Goal: Book appointment/travel/reservation

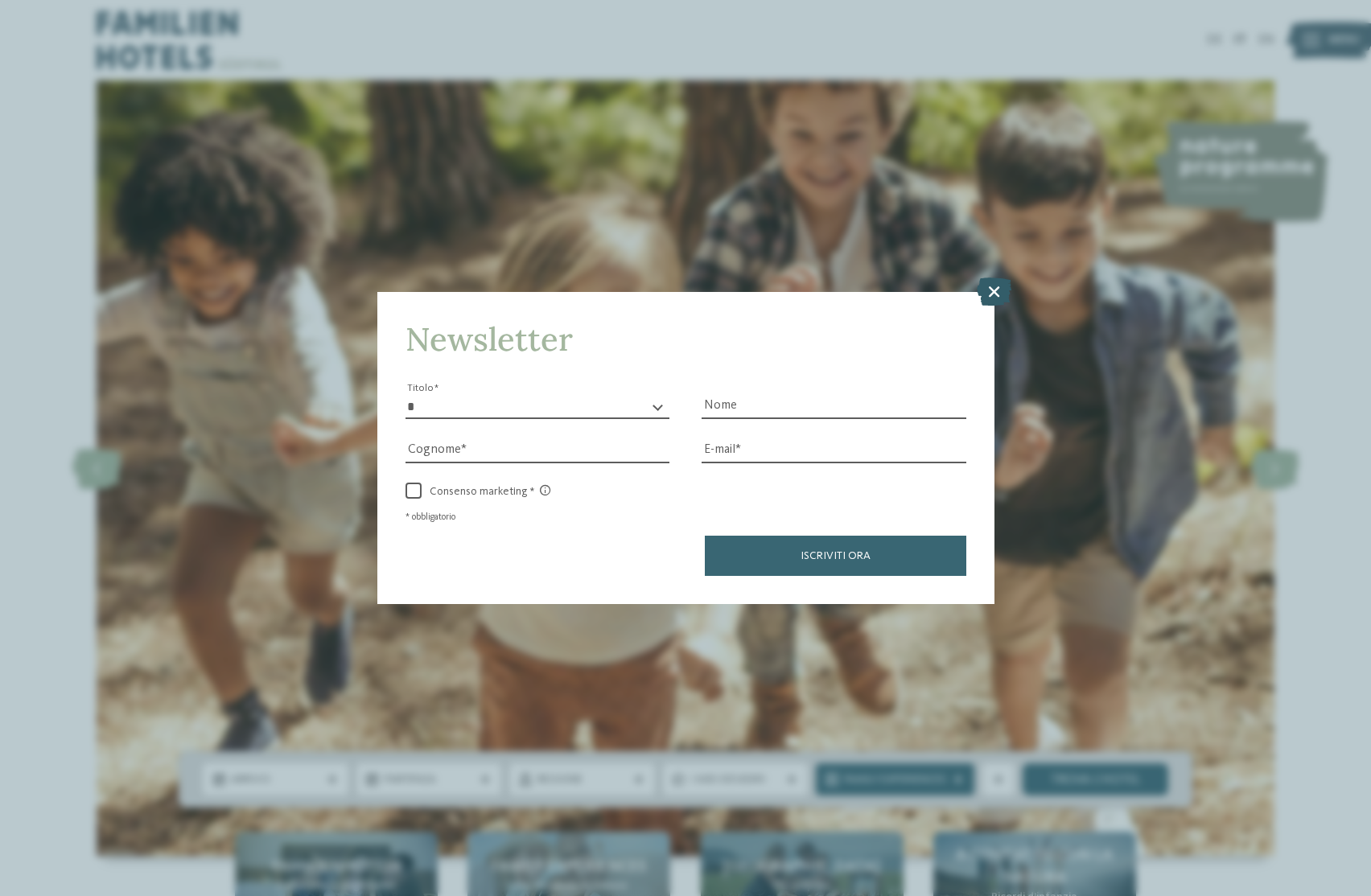
click at [994, 291] on icon at bounding box center [994, 291] width 35 height 28
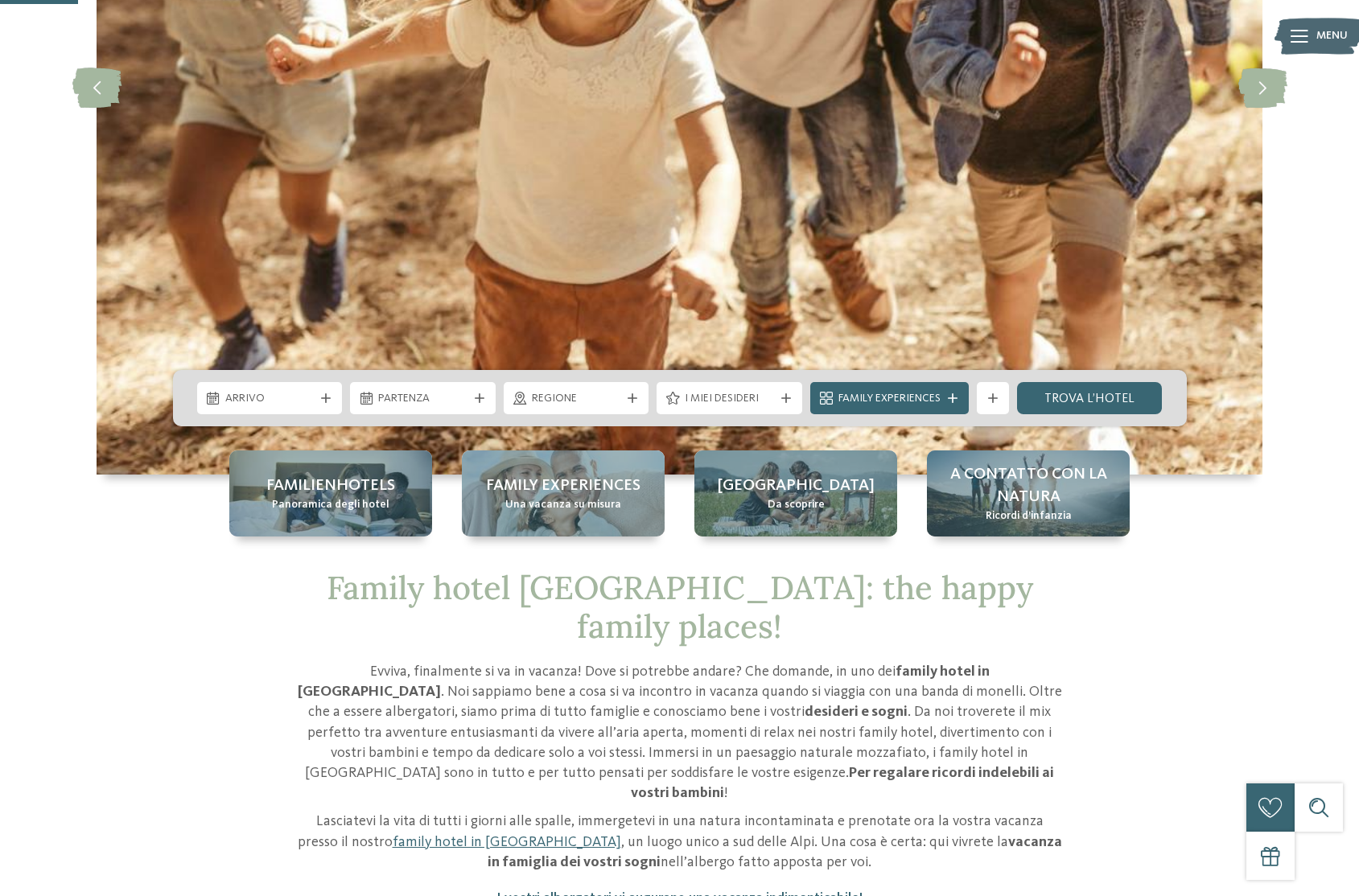
scroll to position [402, 0]
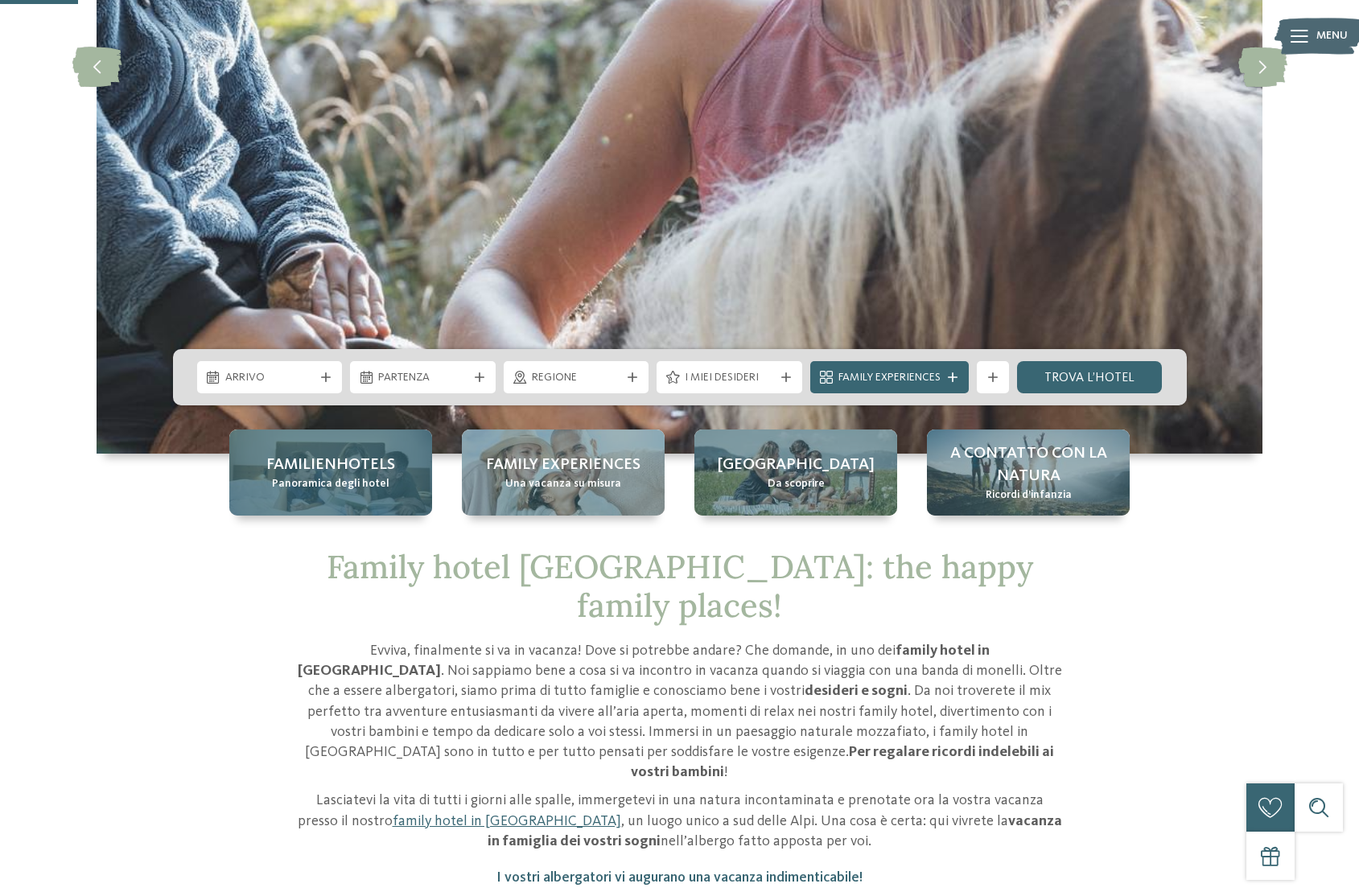
click at [340, 468] on span "Familienhotels" at bounding box center [330, 464] width 129 height 22
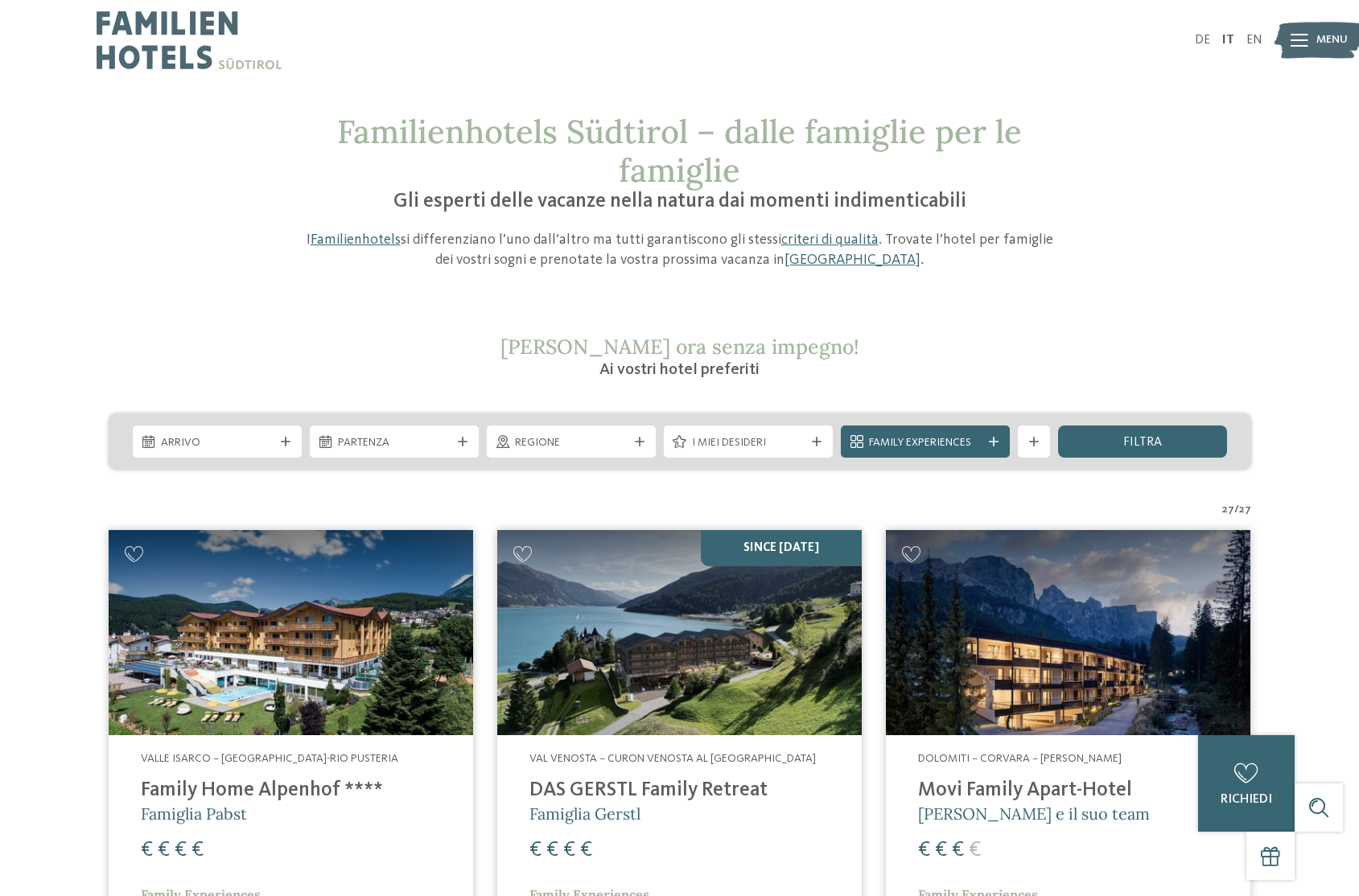
click at [524, 49] on div at bounding box center [388, 40] width 583 height 81
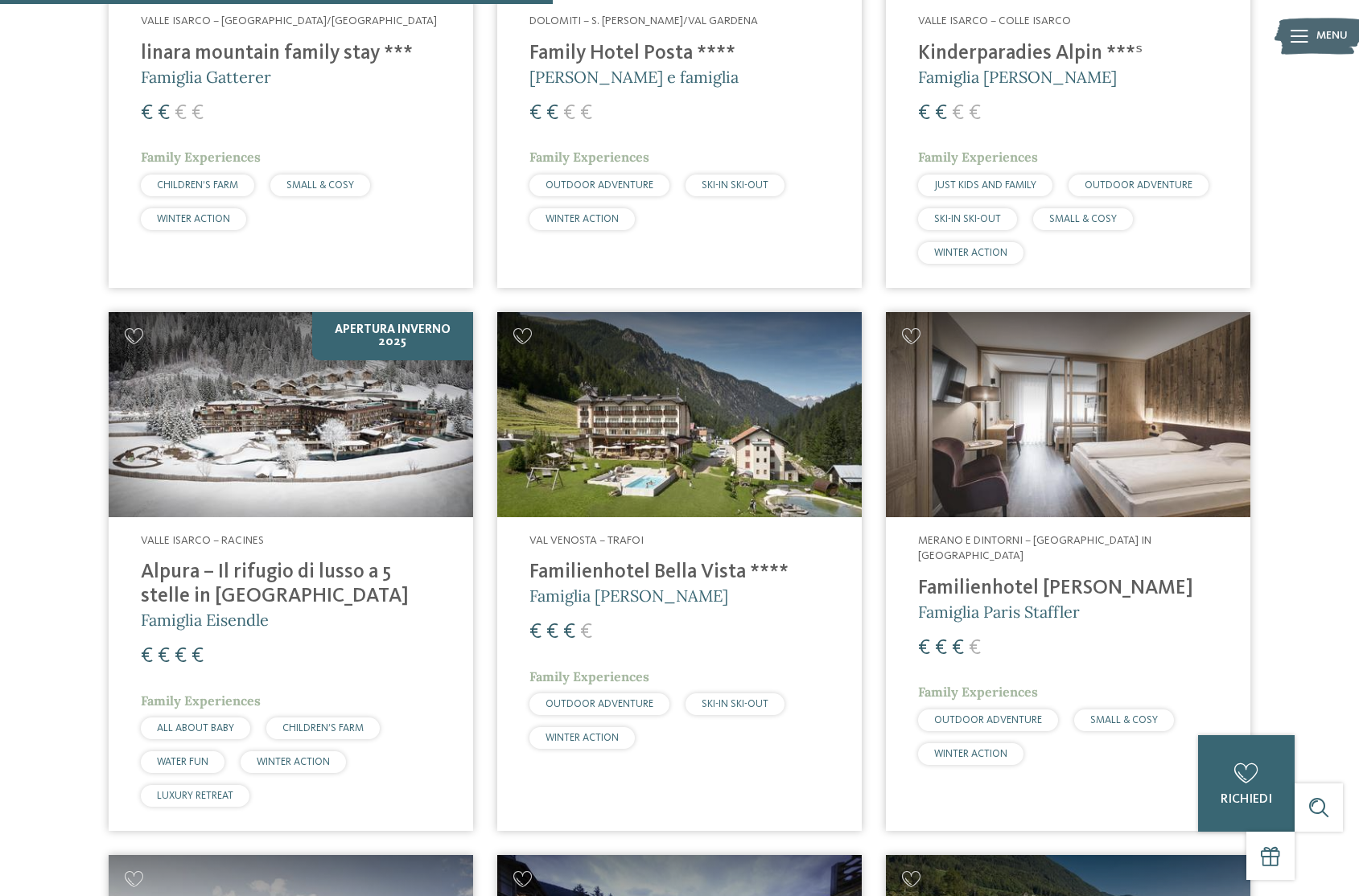
scroll to position [2172, 0]
